Goal: Information Seeking & Learning: Learn about a topic

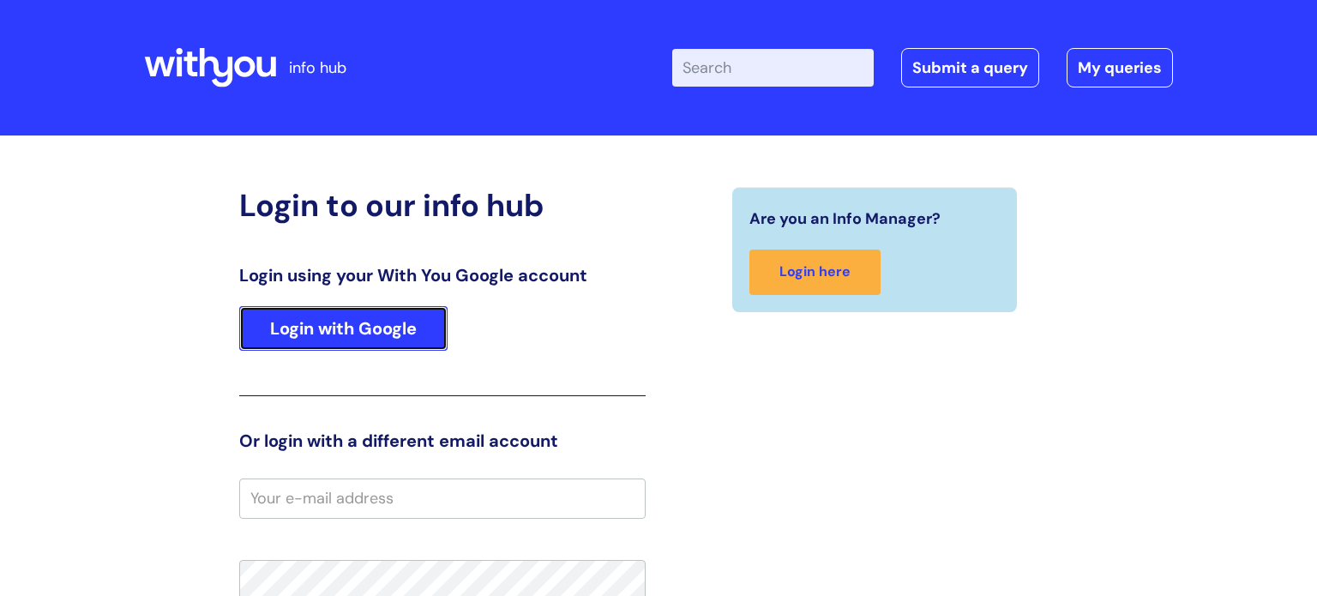
click at [425, 323] on link "Login with Google" at bounding box center [343, 328] width 208 height 45
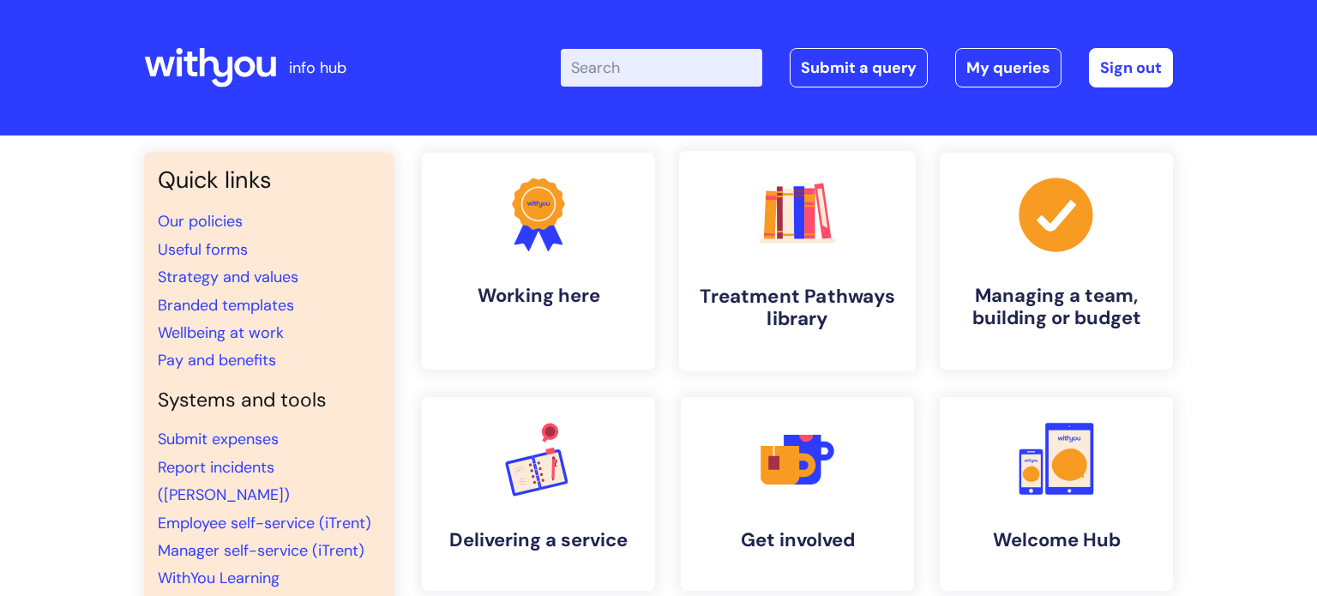
click at [769, 248] on icon ".cls-1{fill:#f89b22;}.cls-1,.cls-2,.cls-3,.cls-4,.cls-5,.cls-6,.cls-7{stroke-wi…" at bounding box center [797, 214] width 85 height 85
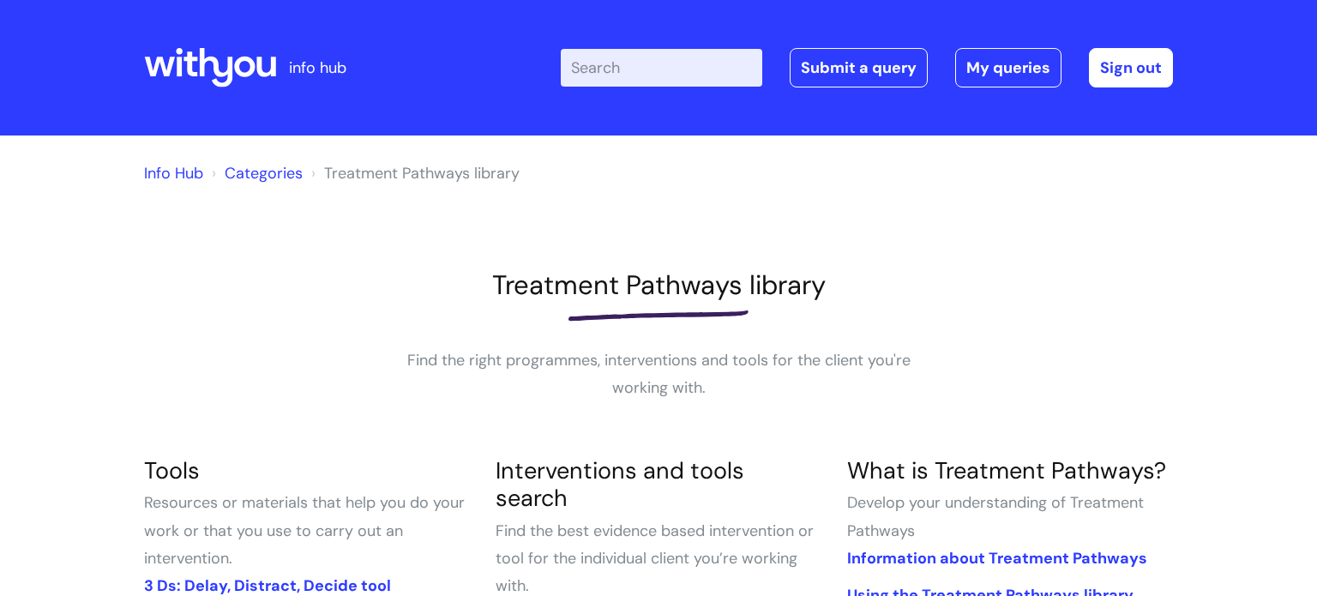
click at [604, 69] on input "Enter your search term here..." at bounding box center [662, 68] width 202 height 38
type input "journey"
click button "Search" at bounding box center [0, 0] width 0 height 0
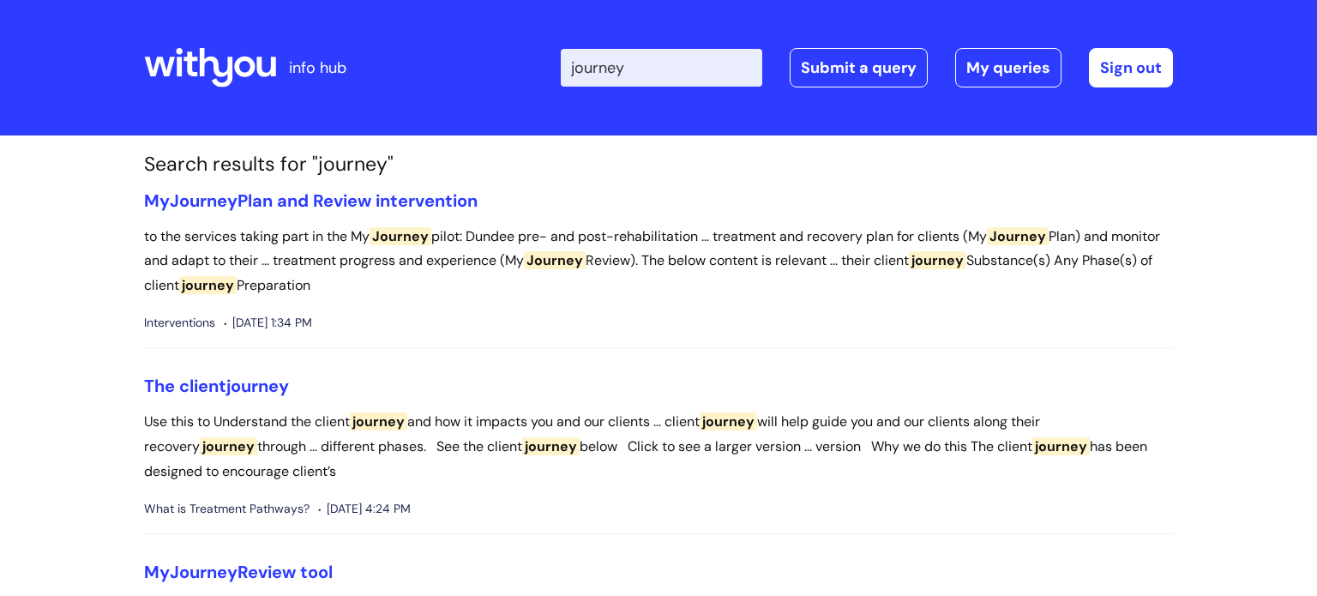
scroll to position [314, 0]
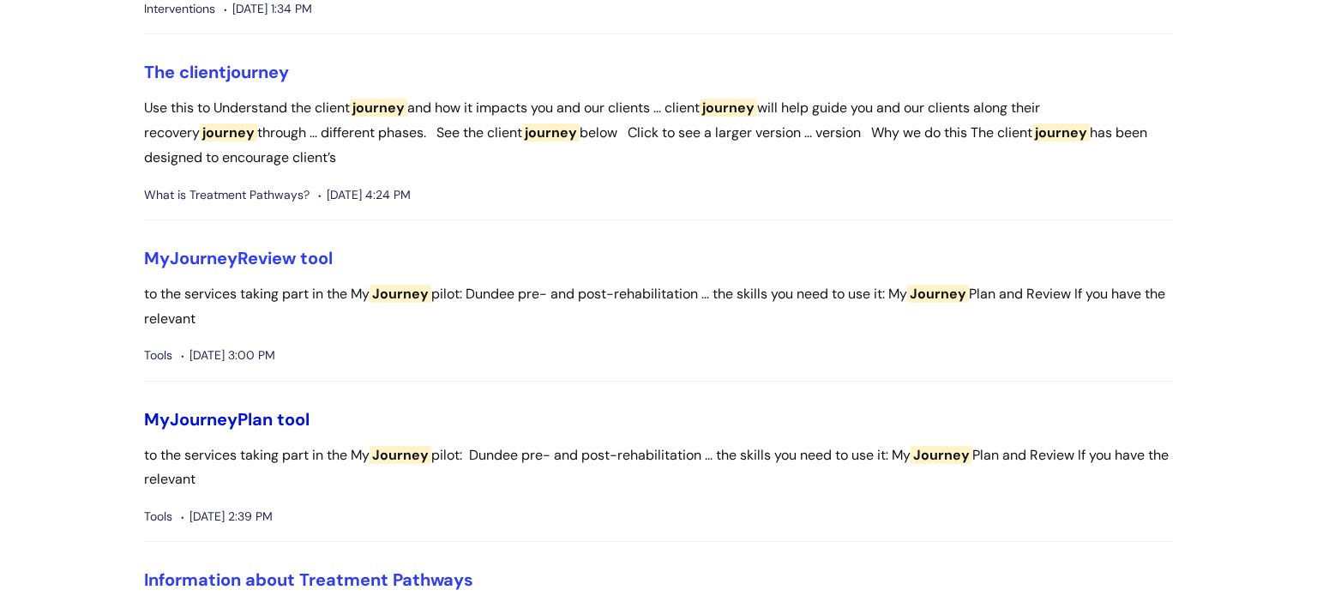
click at [292, 416] on link "My Journey Plan tool" at bounding box center [227, 419] width 166 height 22
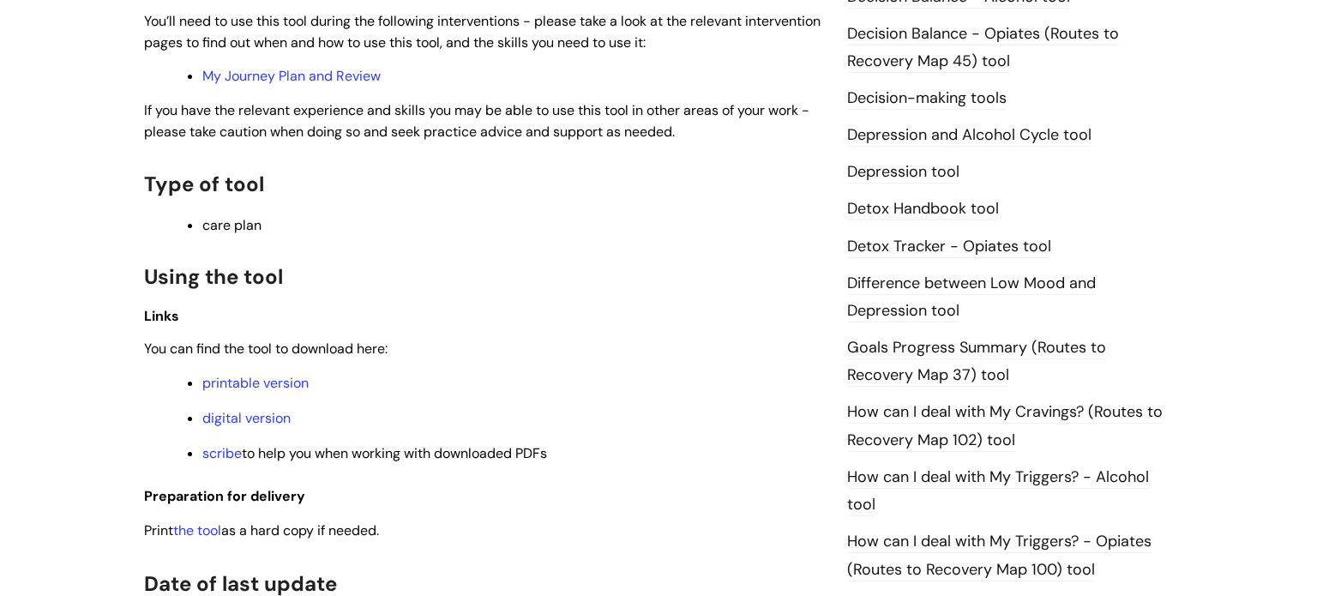
scroll to position [918, 0]
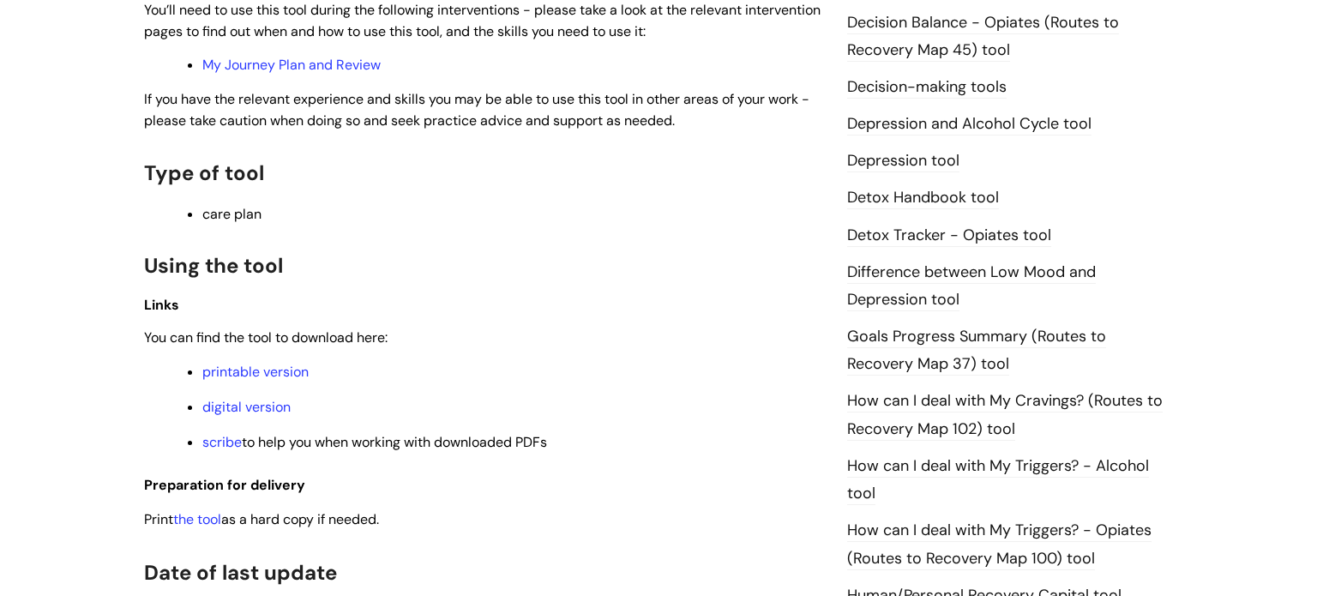
click at [294, 413] on p "digital version" at bounding box center [511, 407] width 619 height 19
click at [281, 413] on link "digital version" at bounding box center [246, 407] width 88 height 18
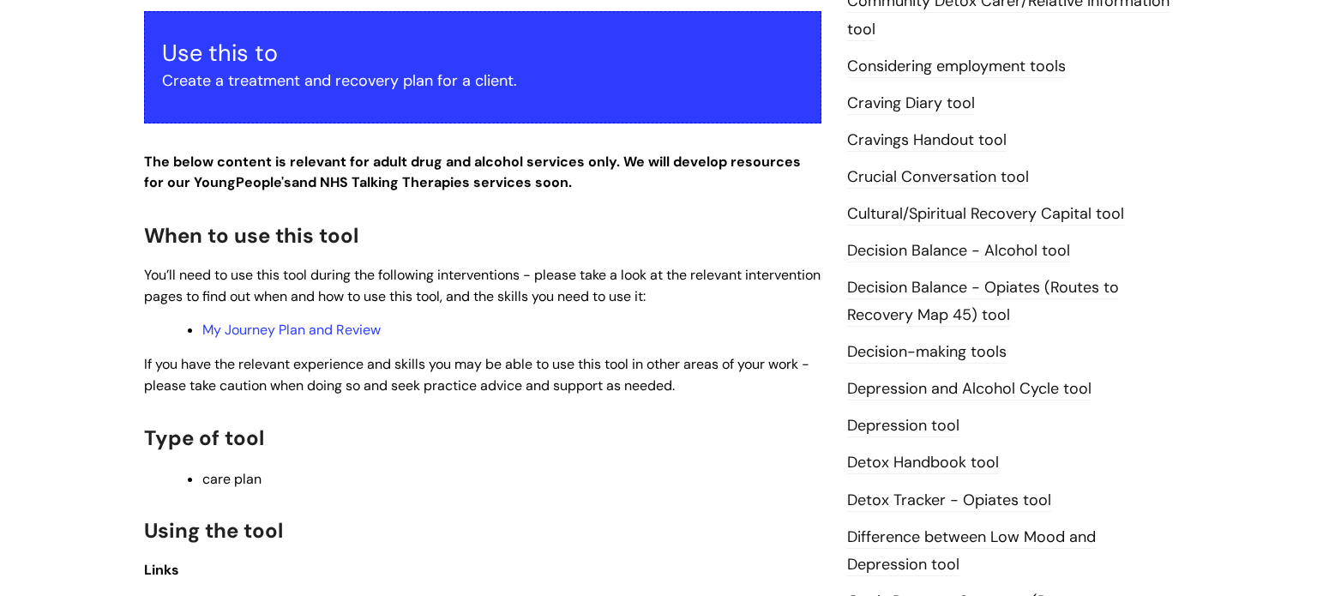
scroll to position [326, 0]
